Goal: Information Seeking & Learning: Learn about a topic

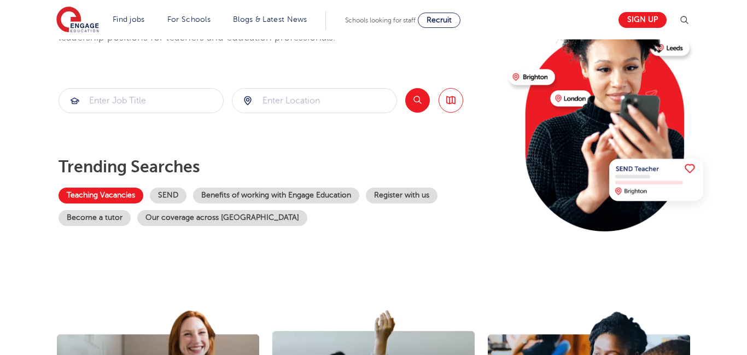
scroll to position [120, 0]
click at [126, 194] on link "Teaching Vacancies" at bounding box center [101, 196] width 85 height 16
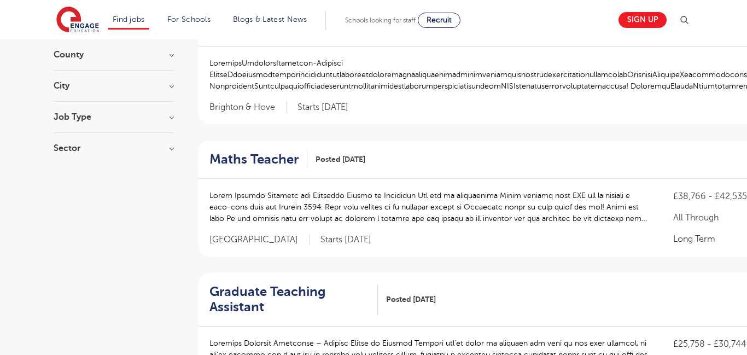
scroll to position [26, 0]
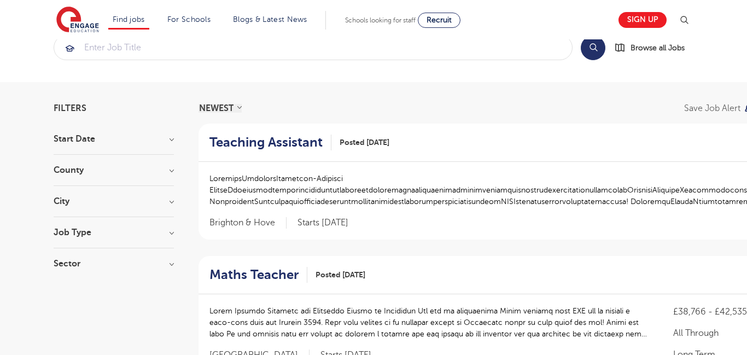
click at [118, 174] on h3 "County" at bounding box center [114, 170] width 120 height 9
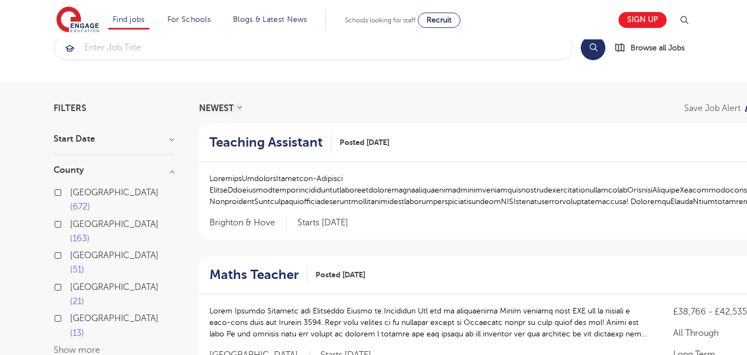
click at [91, 192] on span "[GEOGRAPHIC_DATA]" at bounding box center [114, 193] width 89 height 10
click at [77, 192] on input "London 672" at bounding box center [73, 191] width 7 height 7
checkbox input "true"
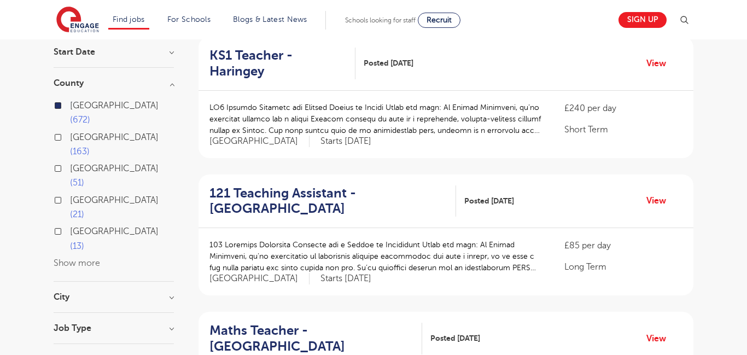
scroll to position [116, 0]
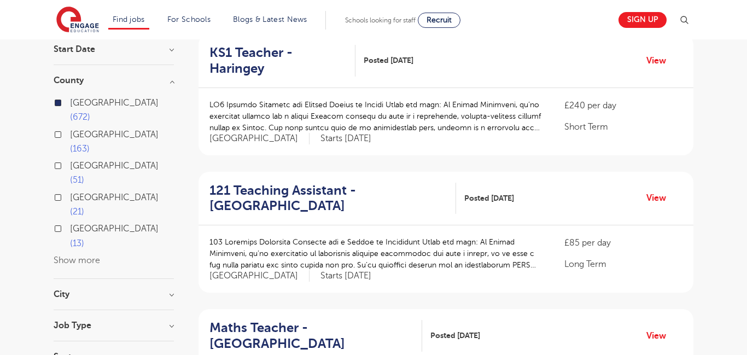
click at [110, 321] on h3 "Job Type" at bounding box center [114, 325] width 120 height 9
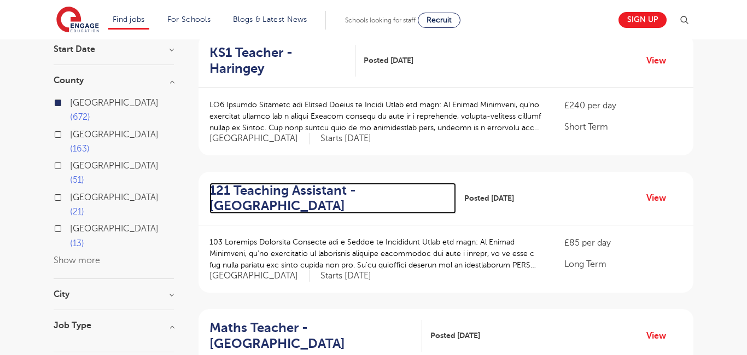
click at [277, 183] on h2 "121 Teaching Assistant - [GEOGRAPHIC_DATA]" at bounding box center [329, 199] width 238 height 32
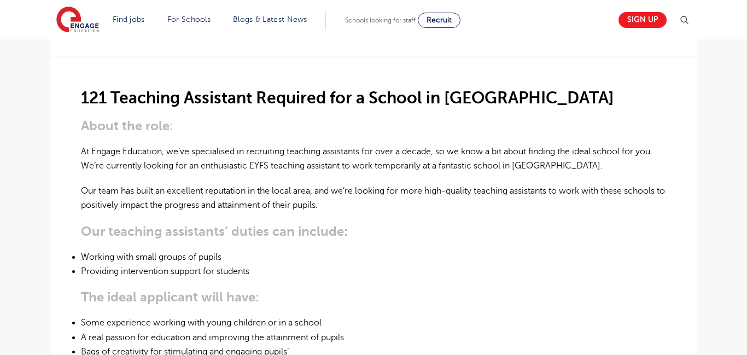
scroll to position [294, 0]
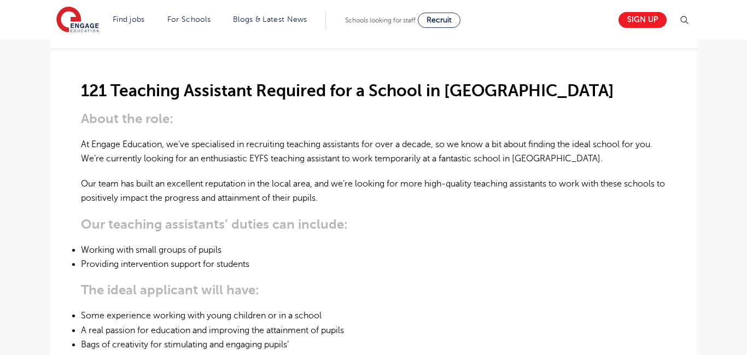
click at [380, 282] on h3 "The ideal applicant will have:" at bounding box center [374, 289] width 586 height 15
